Goal: Information Seeking & Learning: Learn about a topic

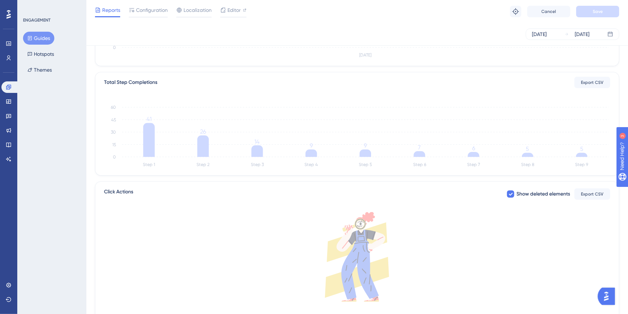
scroll to position [156, 0]
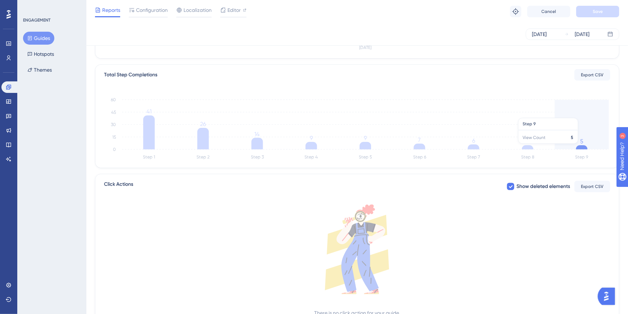
click at [586, 147] on icon at bounding box center [583, 147] width 12 height 4
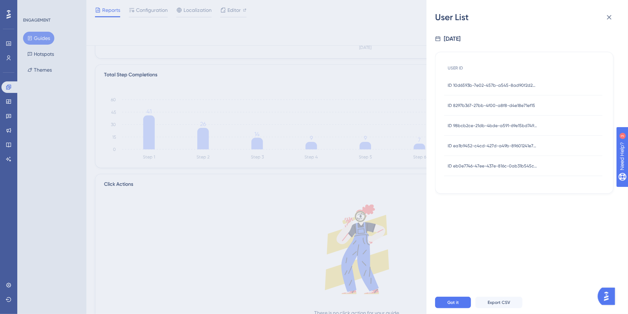
click at [492, 88] on div "ID 10d6593b-7e02-457b-a545-8ad90f2d2d0a ID 10d6593b-7e02-457b-a545-8ad90f2d2d0a" at bounding box center [493, 85] width 90 height 20
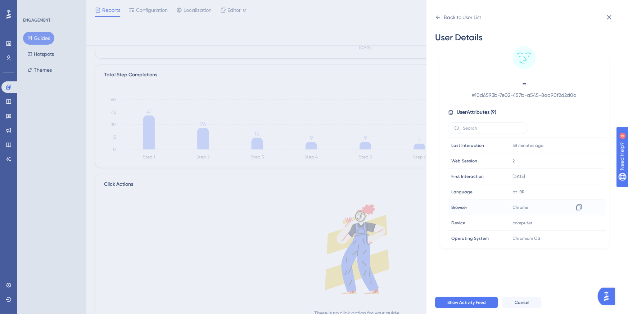
scroll to position [33, 0]
click at [608, 20] on icon at bounding box center [609, 17] width 9 height 9
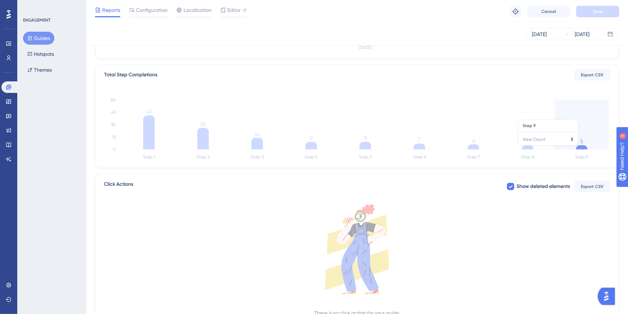
click at [577, 149] on icon at bounding box center [583, 147] width 12 height 4
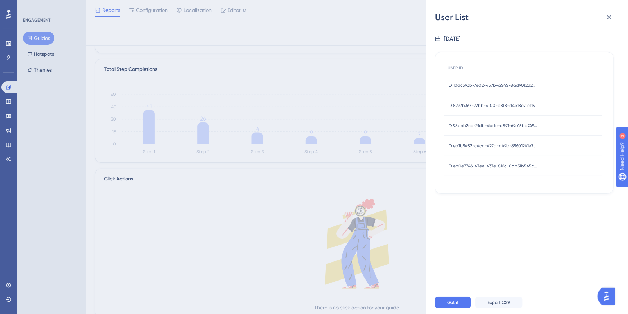
scroll to position [188, 0]
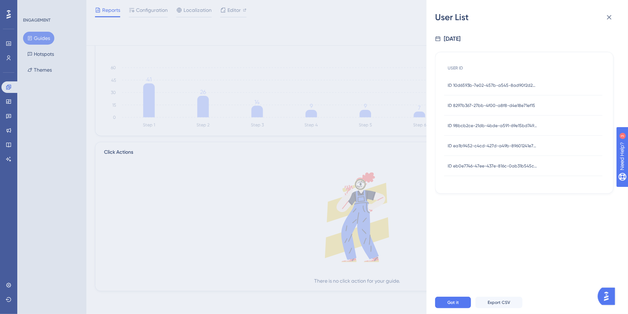
click at [519, 106] on span "ID 8297b367-27bb-4f00-a8f8-d4e18e71ef15" at bounding box center [492, 106] width 88 height 6
click at [482, 102] on div "ID 8297b367-27bb-4f00-a8f8-d4e18e71ef15 ID 8297b367-27bb-4f00-a8f8-d4e18e71ef15" at bounding box center [492, 105] width 88 height 20
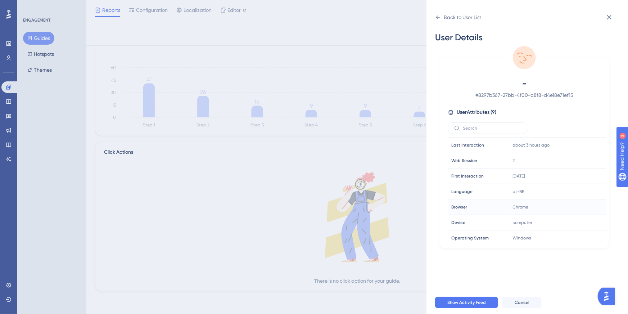
scroll to position [33, 0]
click at [612, 16] on icon at bounding box center [609, 17] width 9 height 9
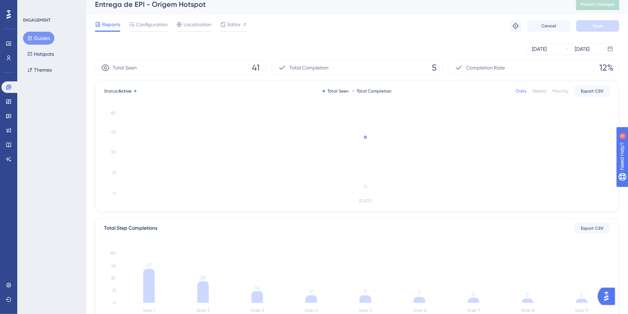
scroll to position [0, 0]
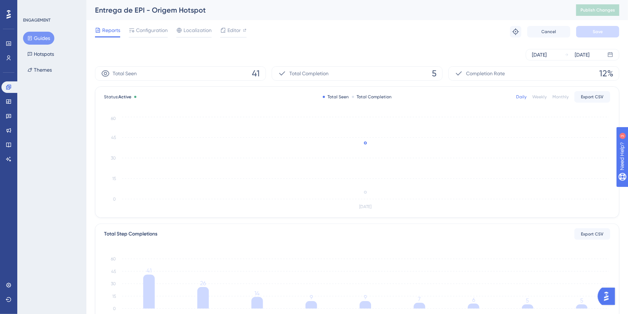
click at [45, 40] on button "Guides" at bounding box center [38, 38] width 31 height 13
